Goal: Navigation & Orientation: Find specific page/section

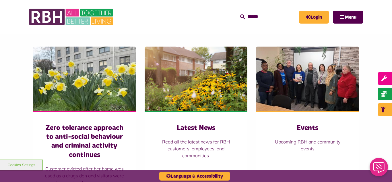
scroll to position [390, 0]
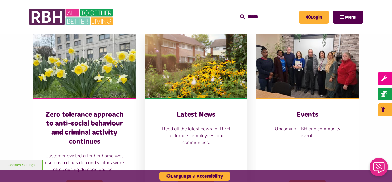
click at [215, 76] on img at bounding box center [196, 65] width 103 height 64
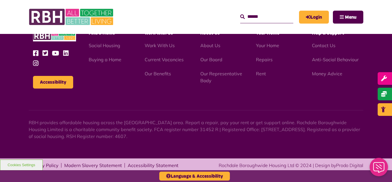
scroll to position [625, 0]
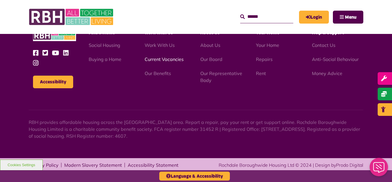
click at [156, 60] on link "Current Vacancies" at bounding box center [164, 59] width 39 height 6
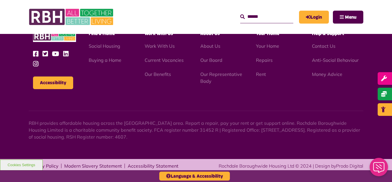
scroll to position [674, 0]
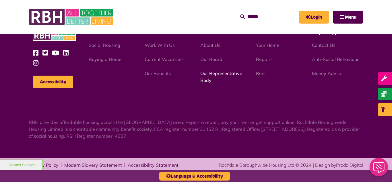
click at [213, 76] on link "Our Representative Body" at bounding box center [221, 76] width 42 height 13
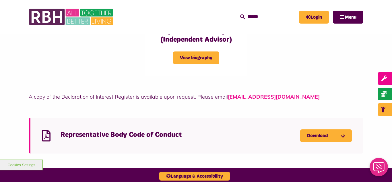
scroll to position [1538, 0]
